Goal: Transaction & Acquisition: Subscribe to service/newsletter

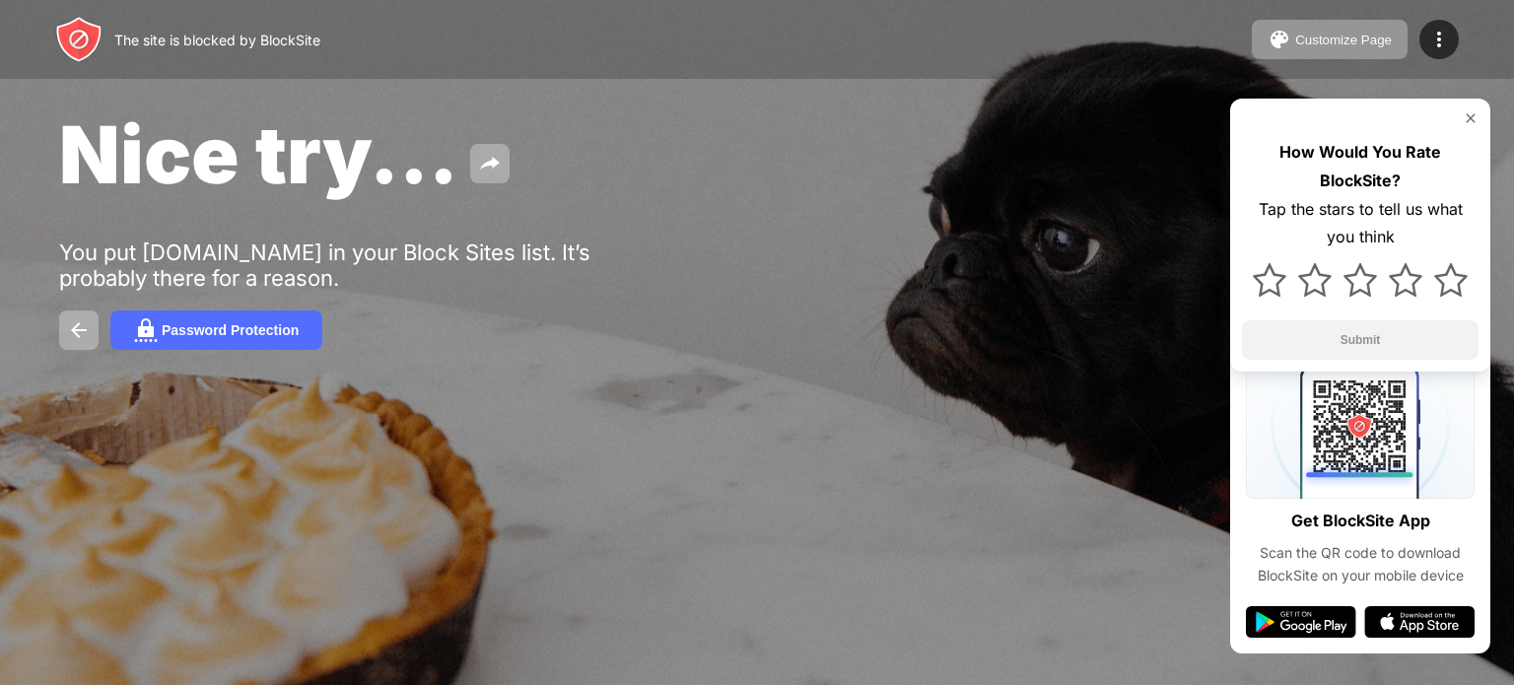
click at [1472, 123] on img at bounding box center [1471, 118] width 16 height 16
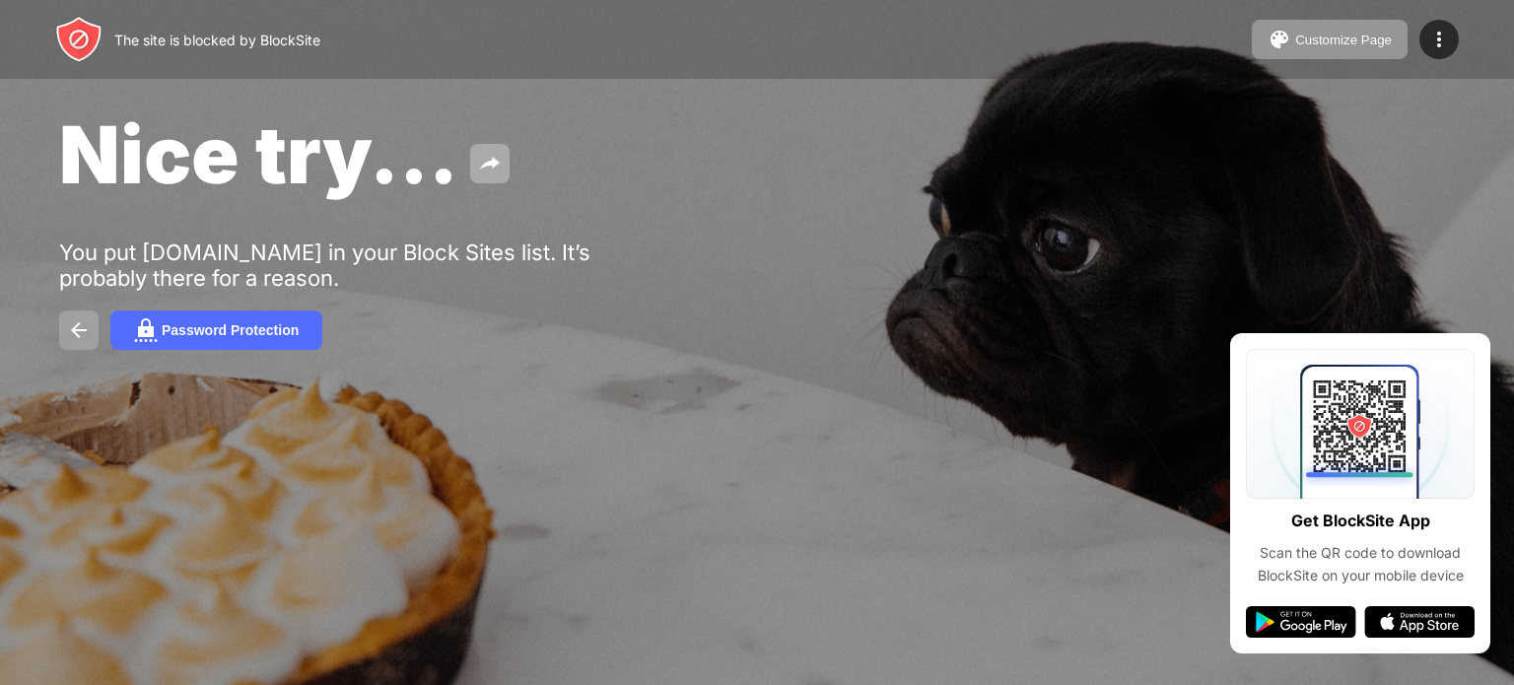
click at [81, 340] on img at bounding box center [79, 330] width 24 height 24
click at [67, 331] on img at bounding box center [79, 330] width 24 height 24
click at [155, 347] on button "Password Protection" at bounding box center [216, 330] width 212 height 39
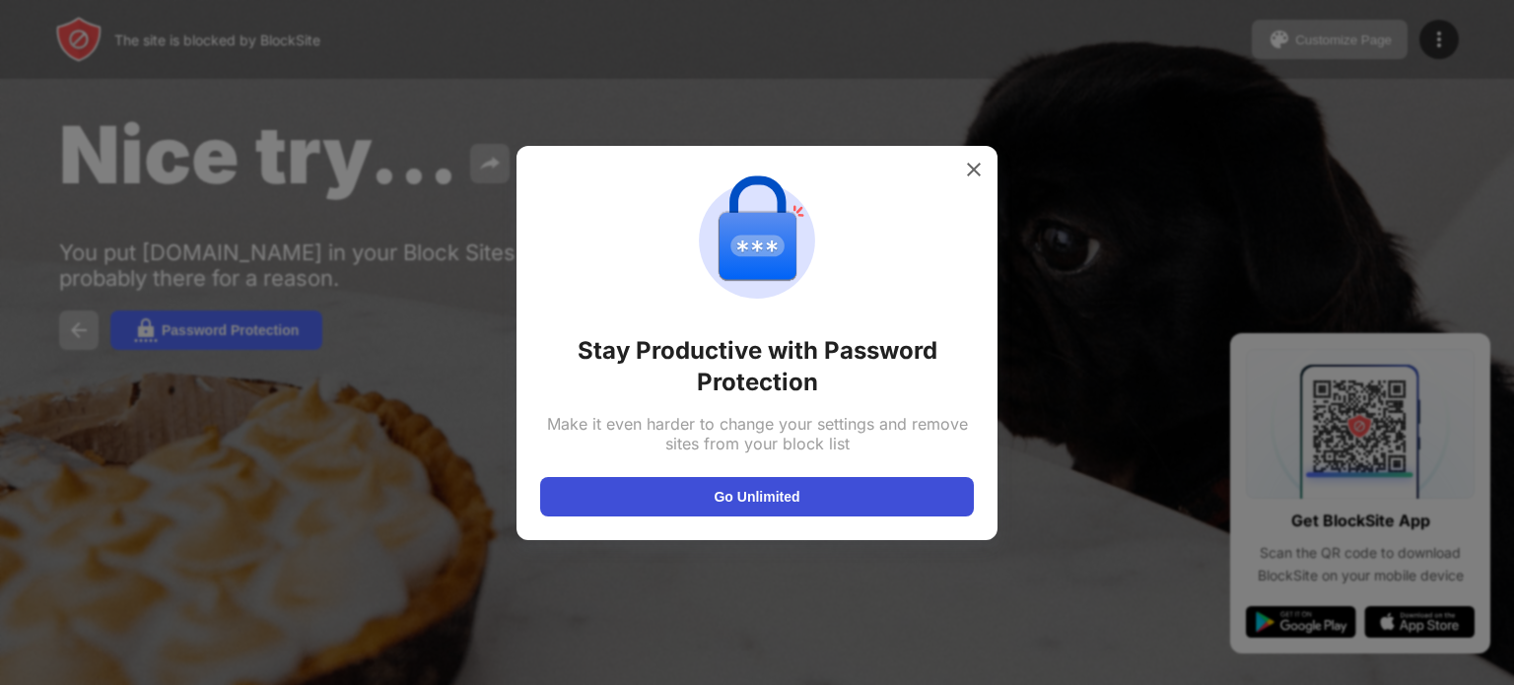
click at [852, 511] on button "Go Unlimited" at bounding box center [757, 496] width 434 height 39
